Goal: Information Seeking & Learning: Learn about a topic

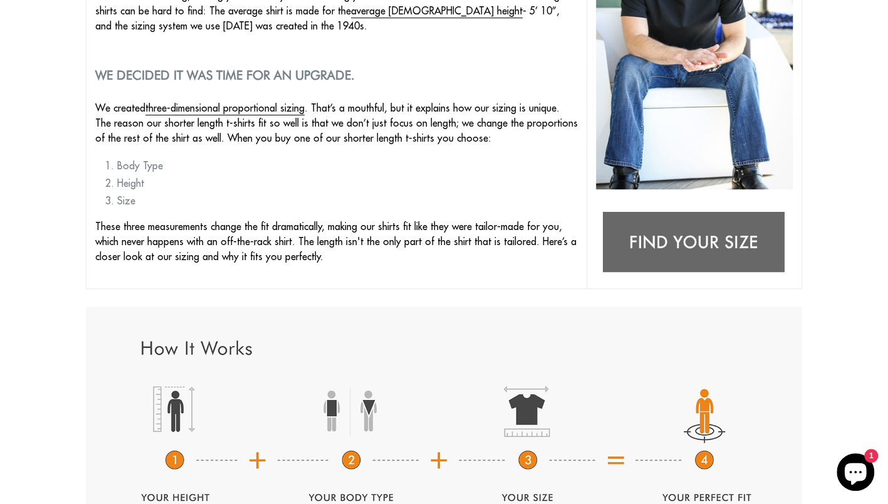
scroll to position [250, 0]
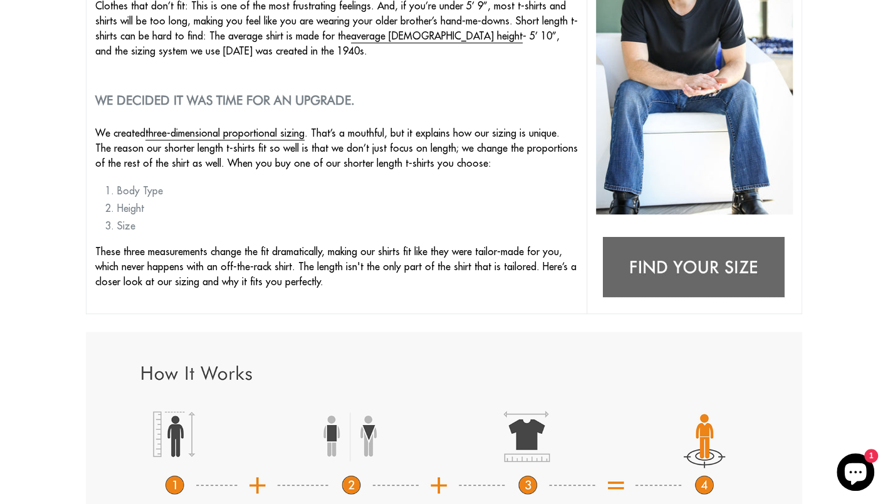
click at [722, 263] on img at bounding box center [694, 268] width 196 height 78
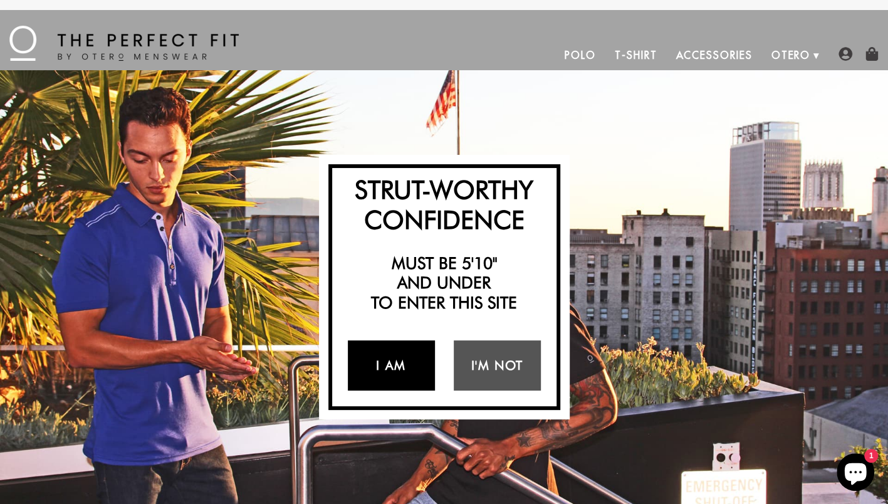
click at [409, 374] on link "I Am" at bounding box center [391, 365] width 87 height 50
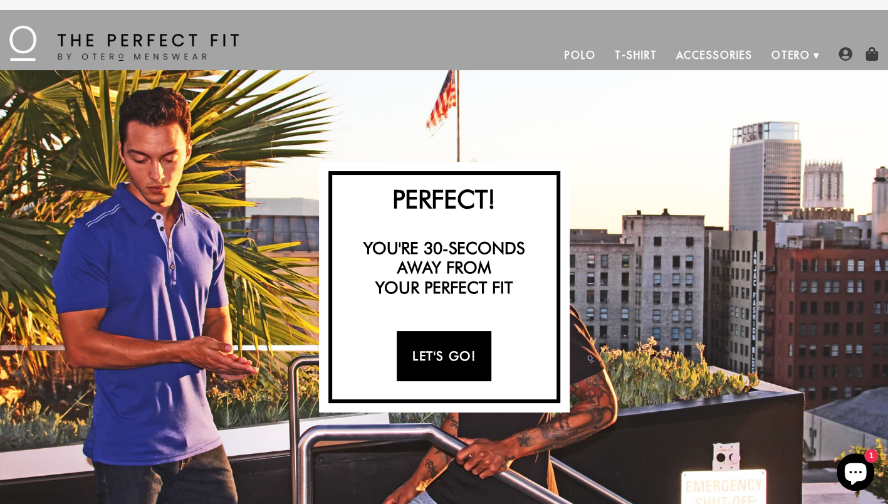
click at [409, 374] on link "Let's Go!" at bounding box center [444, 356] width 95 height 50
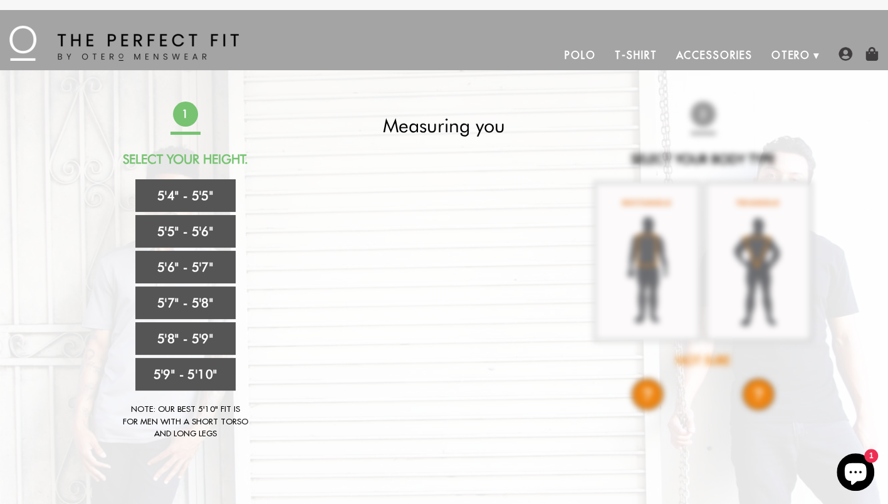
click at [638, 52] on link "T-Shirt" at bounding box center [636, 55] width 61 height 30
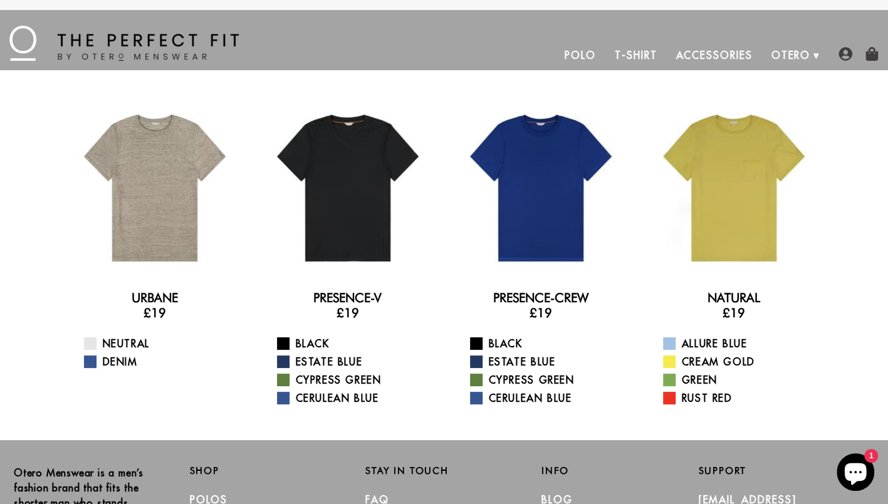
click at [592, 55] on link "Polo" at bounding box center [580, 55] width 50 height 30
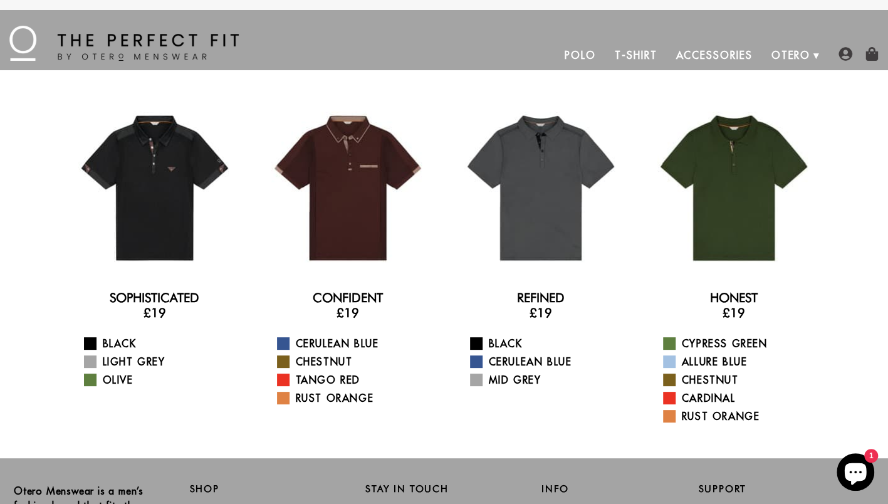
click at [641, 55] on link "T-Shirt" at bounding box center [636, 55] width 61 height 30
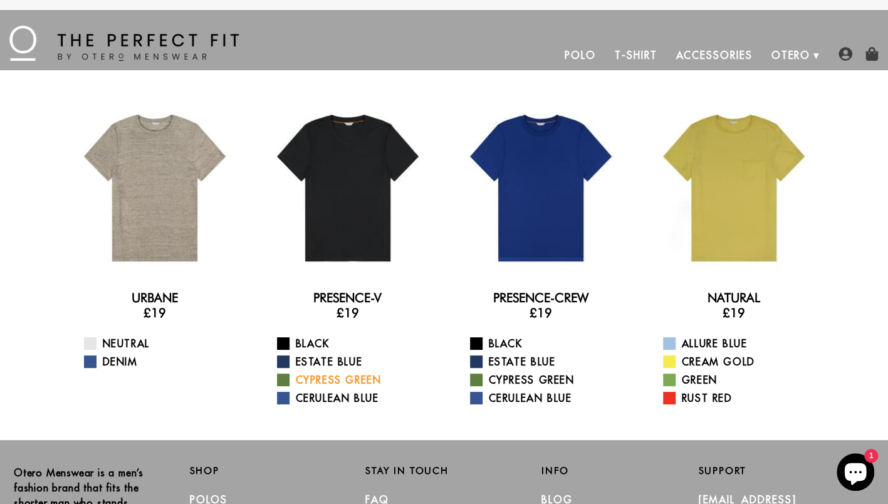
click at [283, 375] on span at bounding box center [283, 380] width 13 height 13
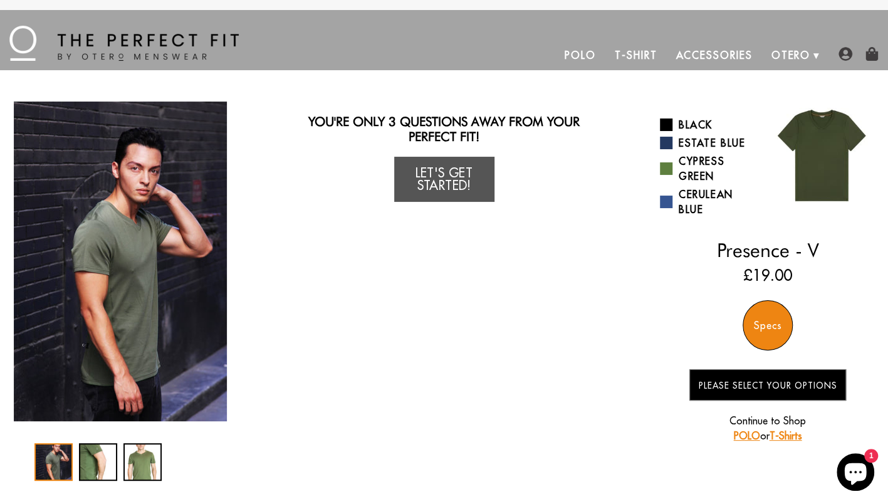
click at [285, 196] on div "You Wearing The Presence - V T-Shirt You're only 3 questions away from your per…" at bounding box center [444, 291] width 863 height 379
